Goal: Task Accomplishment & Management: Use online tool/utility

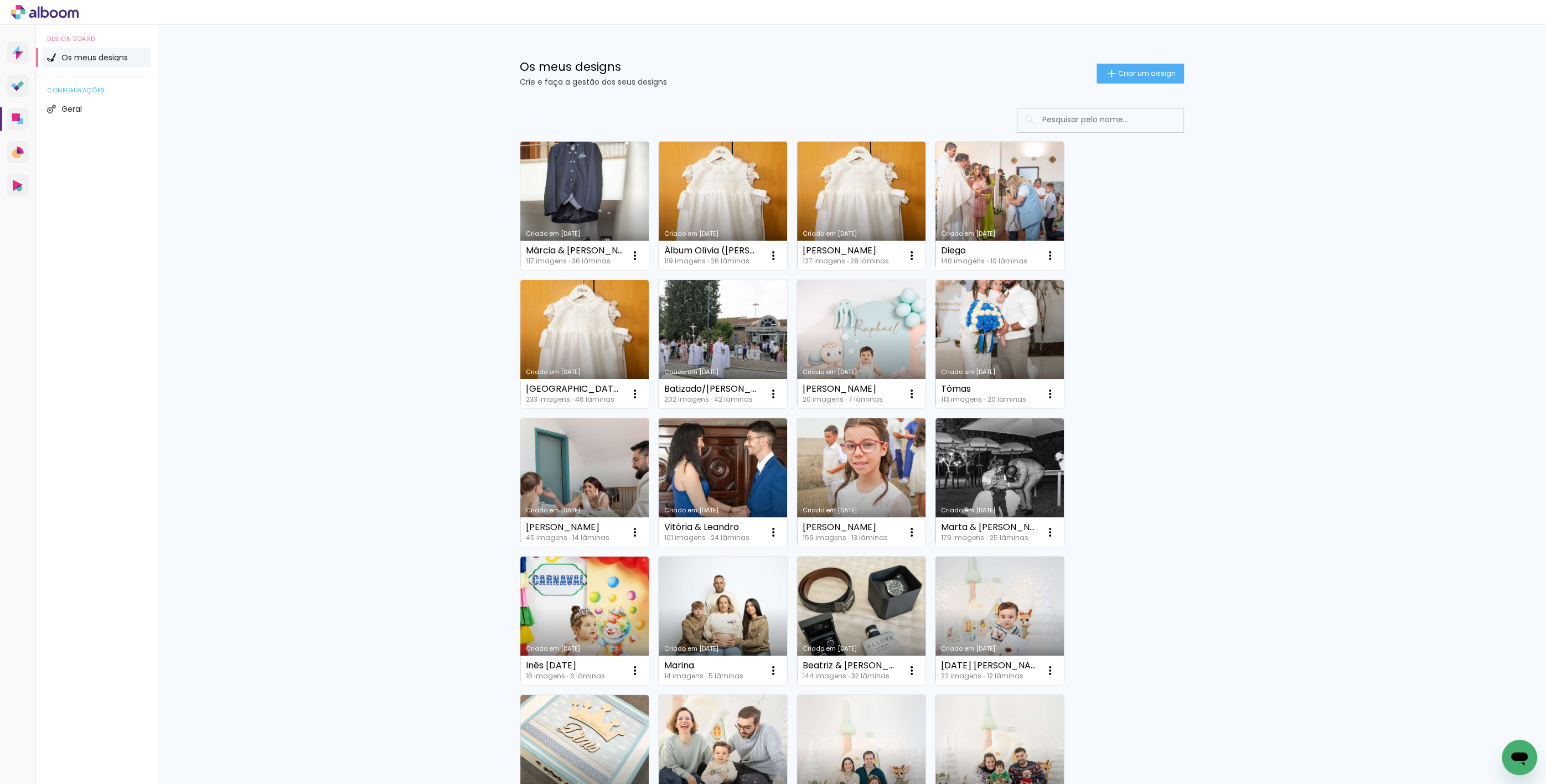
click at [585, 193] on link "Criado em [DATE]" at bounding box center [585, 206] width 129 height 129
click at [873, 477] on link "Criado em [DATE]" at bounding box center [861, 483] width 129 height 129
